Goal: Find contact information

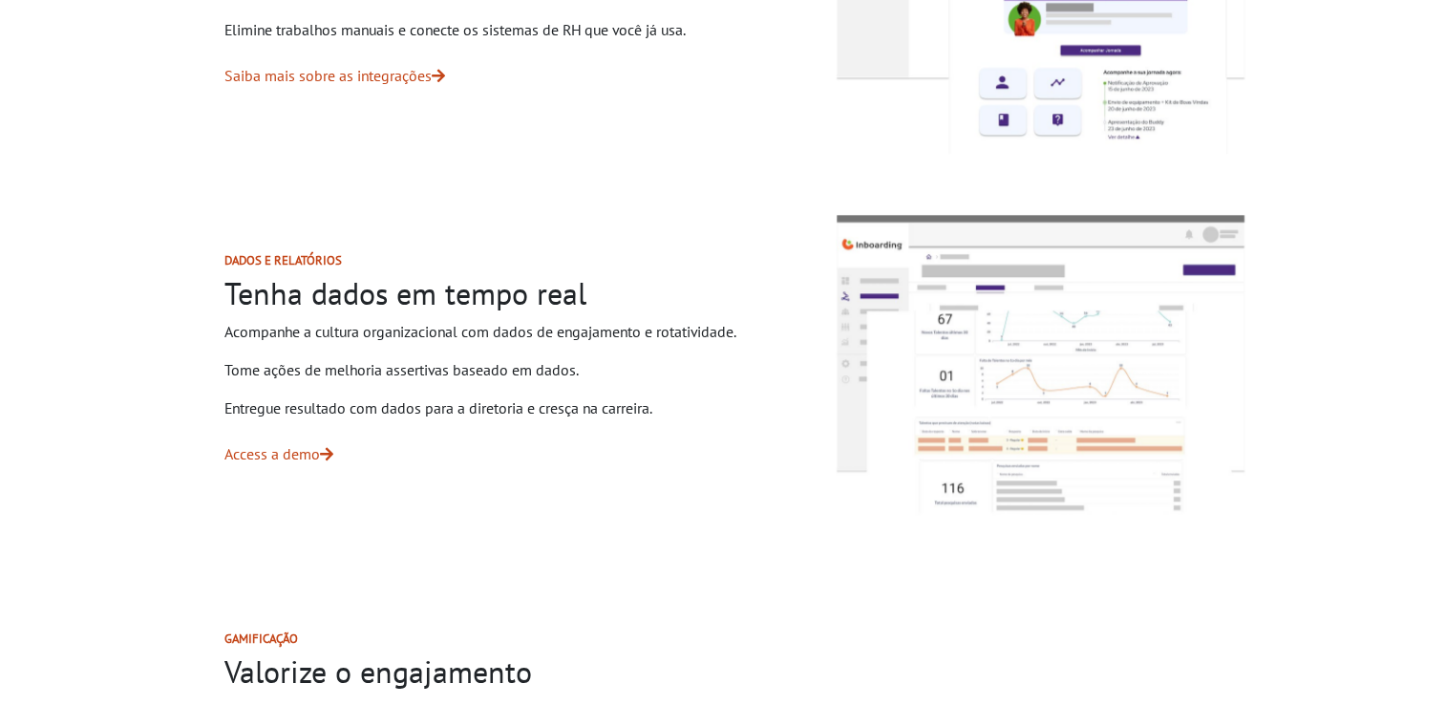
scroll to position [3070, 0]
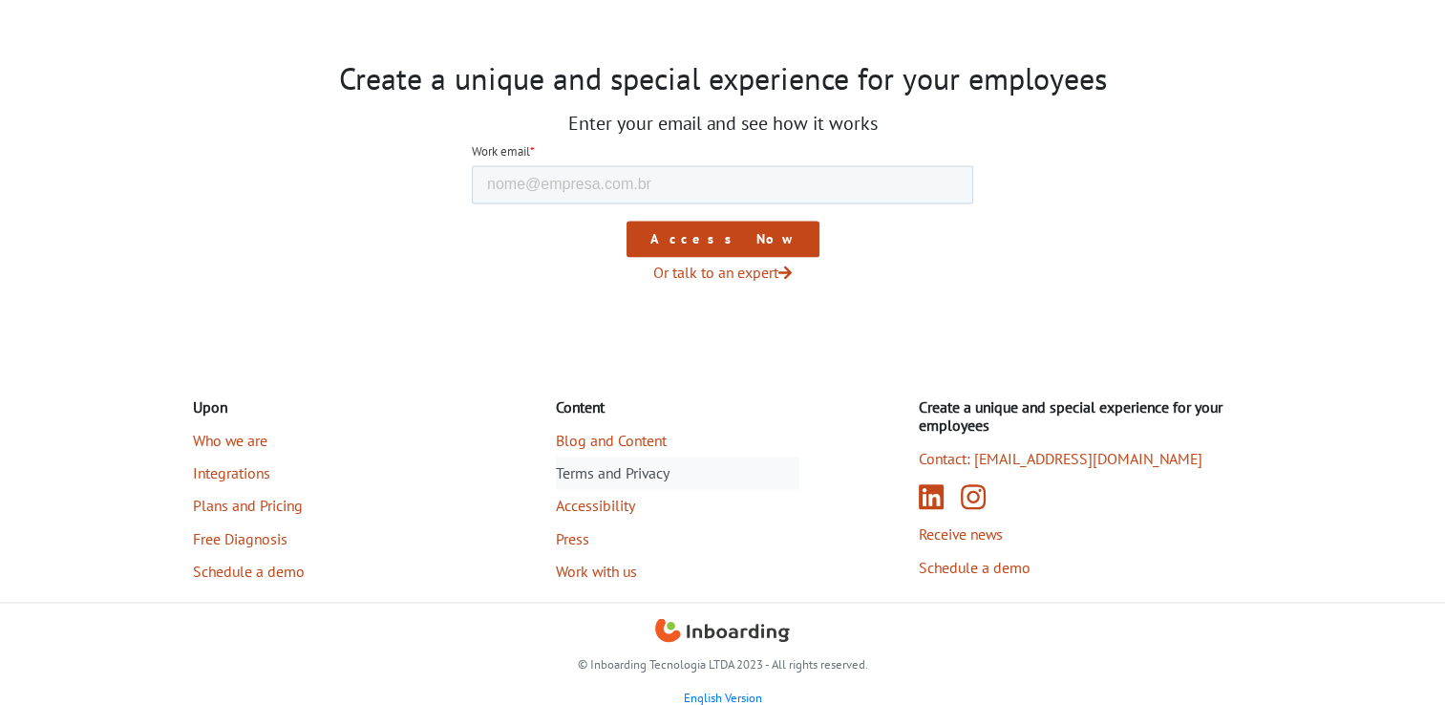
click at [656, 468] on link "Terms and Privacy" at bounding box center [678, 473] width 244 height 32
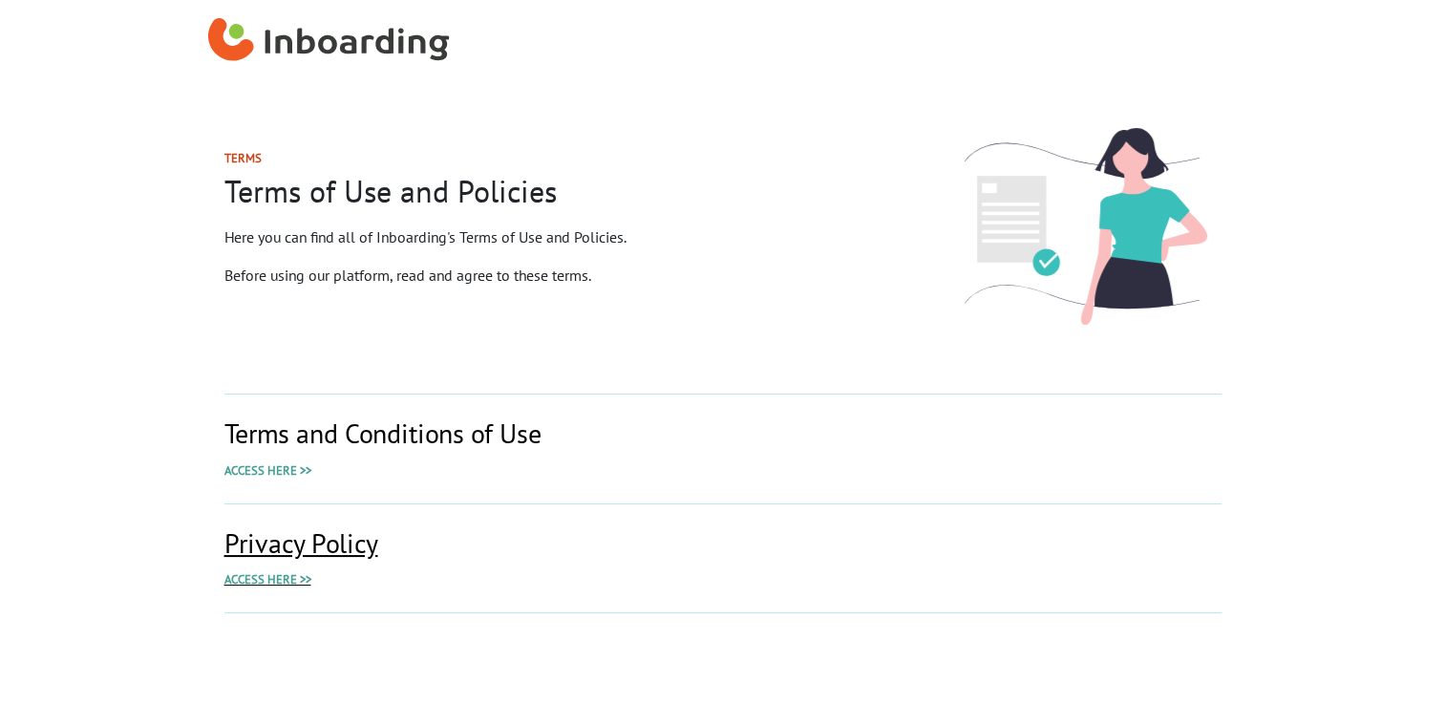
click at [281, 579] on span "Access here >>" at bounding box center [267, 579] width 87 height 16
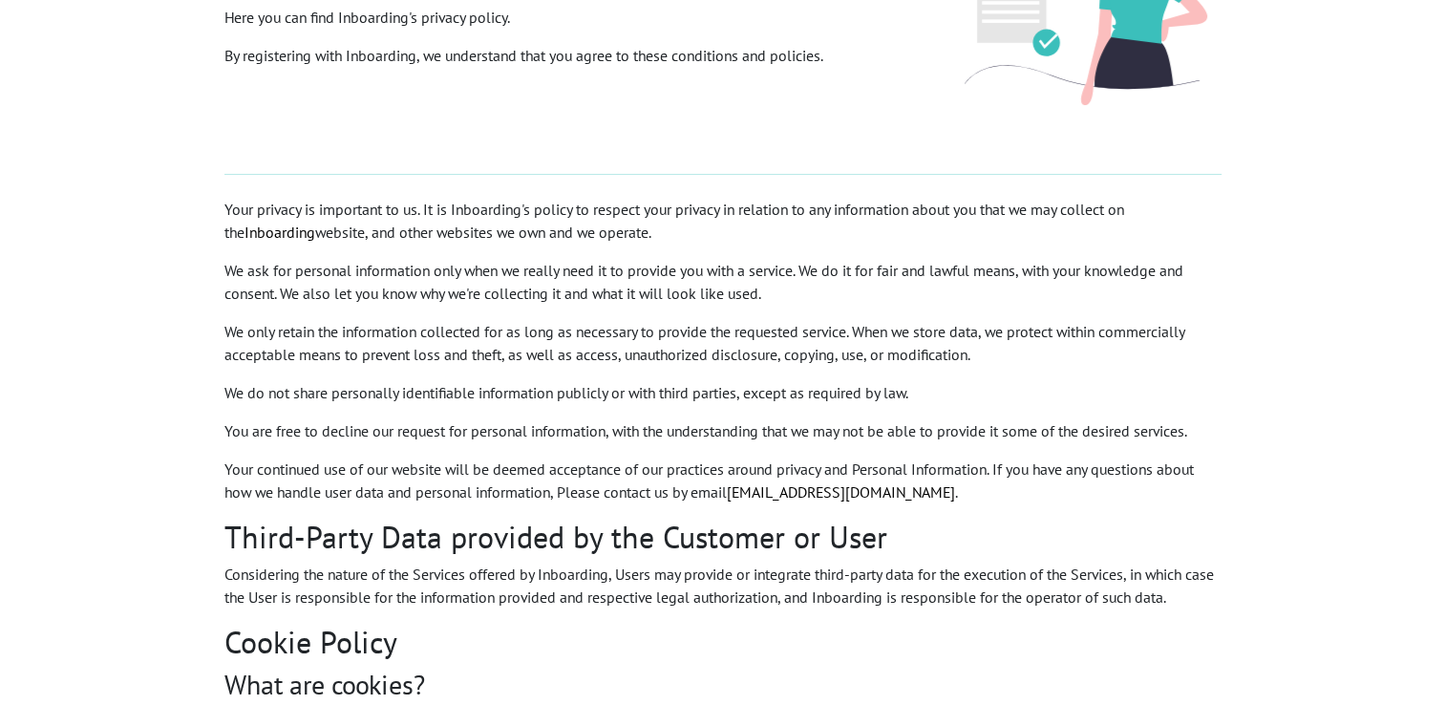
scroll to position [222, 0]
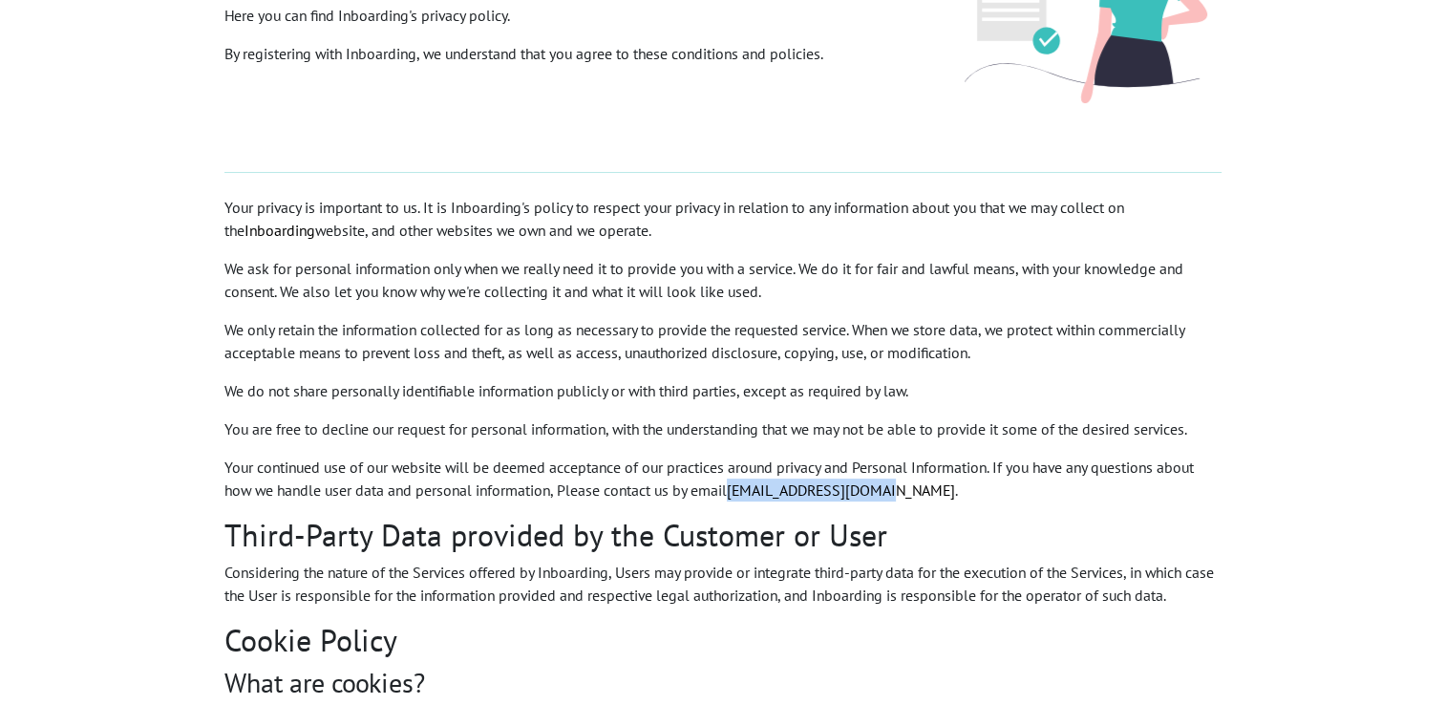
drag, startPoint x: 737, startPoint y: 491, endPoint x: 890, endPoint y: 491, distance: 152.8
click at [890, 491] on p "Your continued use of our website will be deemed acceptance of our practices ar…" at bounding box center [722, 479] width 997 height 46
copy link "[EMAIL_ADDRESS][DOMAIN_NAME]"
